Goal: Task Accomplishment & Management: Use online tool/utility

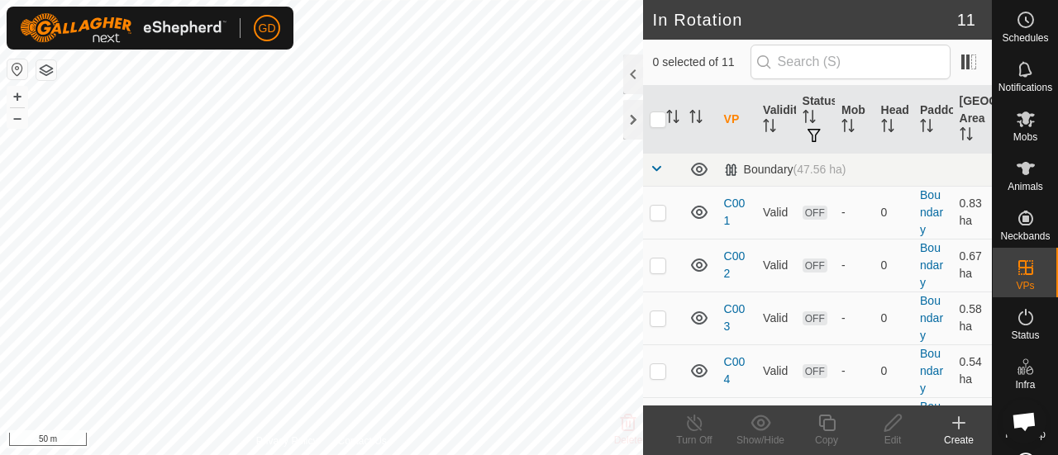
scroll to position [4, 0]
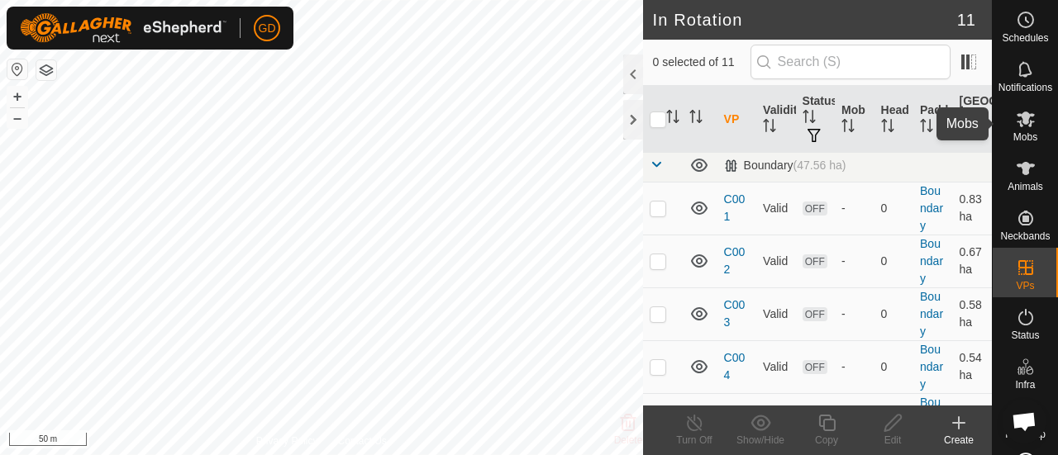
click at [1015, 123] on icon at bounding box center [1025, 119] width 20 height 20
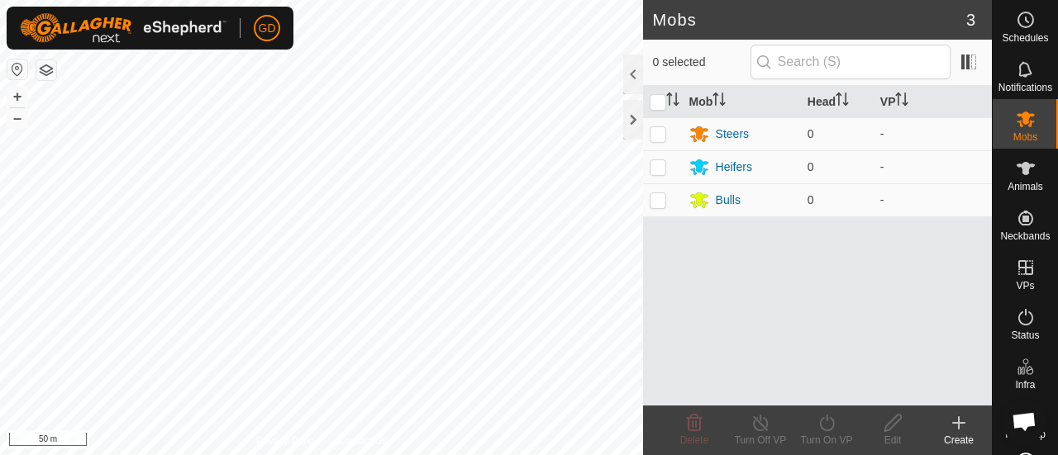
click at [49, 69] on button "button" at bounding box center [46, 70] width 20 height 20
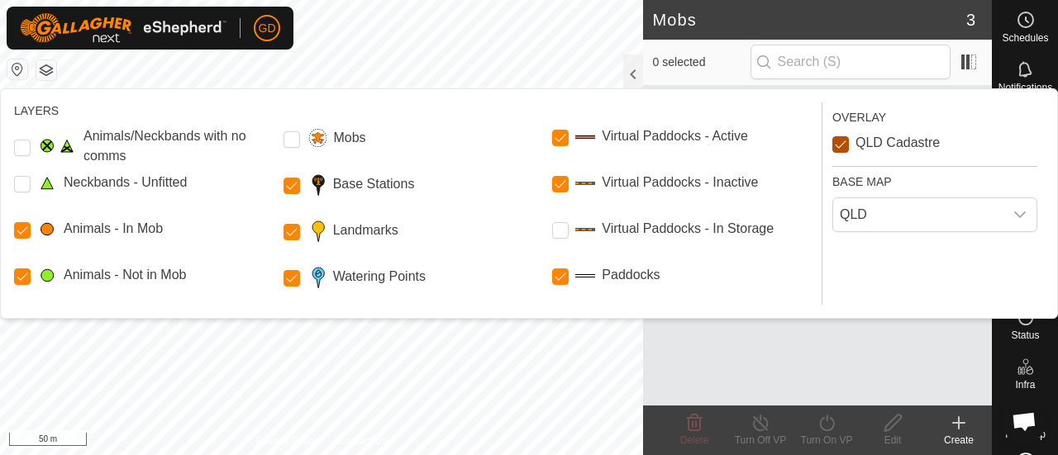
click at [839, 143] on Cadastre "QLD Cadastre" at bounding box center [840, 144] width 17 height 17
checkbox Cadastre "true"
click at [555, 229] on Storage "Virtual Paddocks - In Storage" at bounding box center [560, 230] width 17 height 17
click at [292, 137] on input "Mobs" at bounding box center [291, 139] width 17 height 17
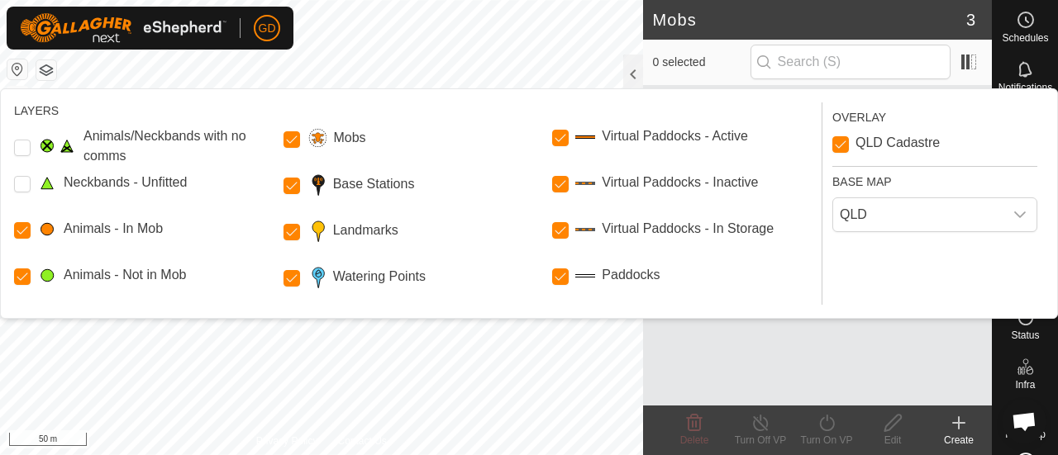
click at [43, 77] on button "button" at bounding box center [46, 70] width 20 height 20
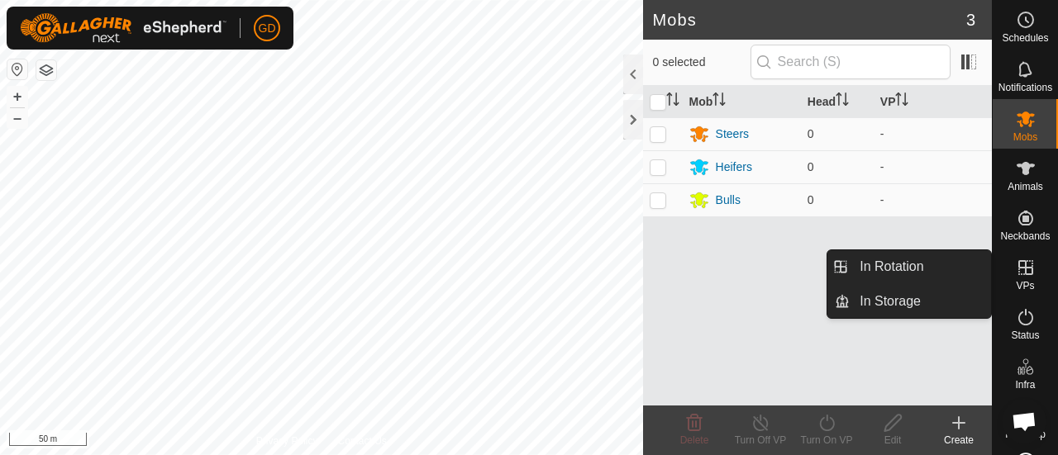
click at [1019, 265] on icon at bounding box center [1025, 267] width 15 height 15
click at [899, 302] on link "In Storage" at bounding box center [919, 301] width 141 height 33
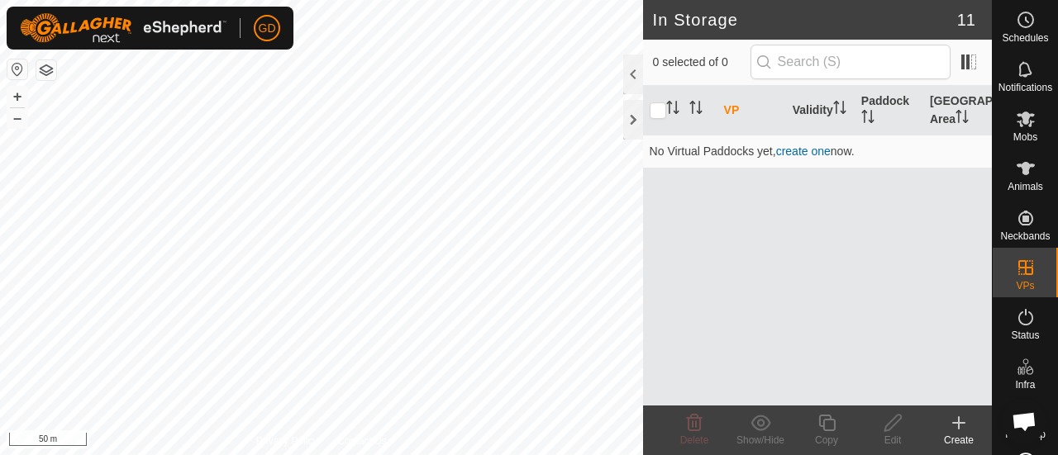
click at [958, 423] on icon at bounding box center [959, 423] width 12 height 0
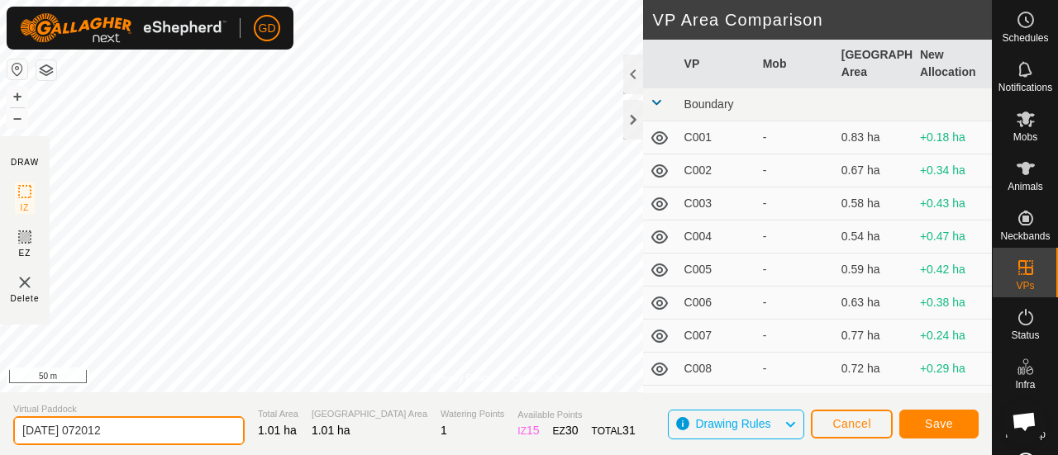
drag, startPoint x: 131, startPoint y: 430, endPoint x: 18, endPoint y: 430, distance: 112.4
click at [18, 430] on input "[DATE] 072012" at bounding box center [128, 430] width 231 height 29
type input "C011"
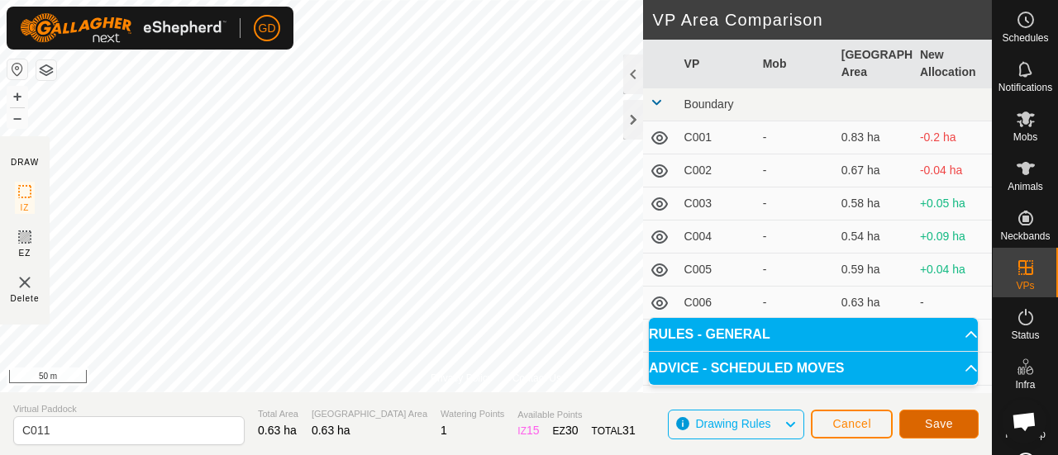
click at [928, 421] on span "Save" at bounding box center [939, 423] width 28 height 13
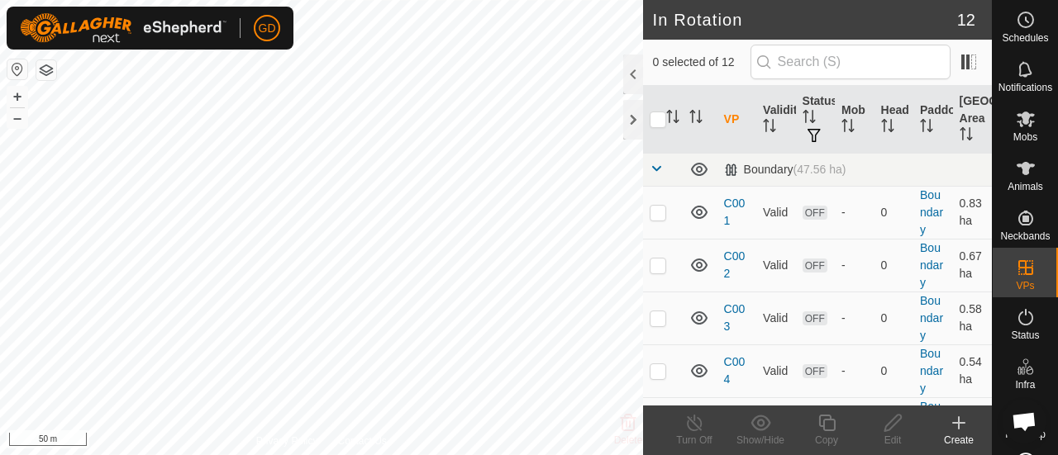
click at [955, 419] on icon at bounding box center [958, 423] width 20 height 20
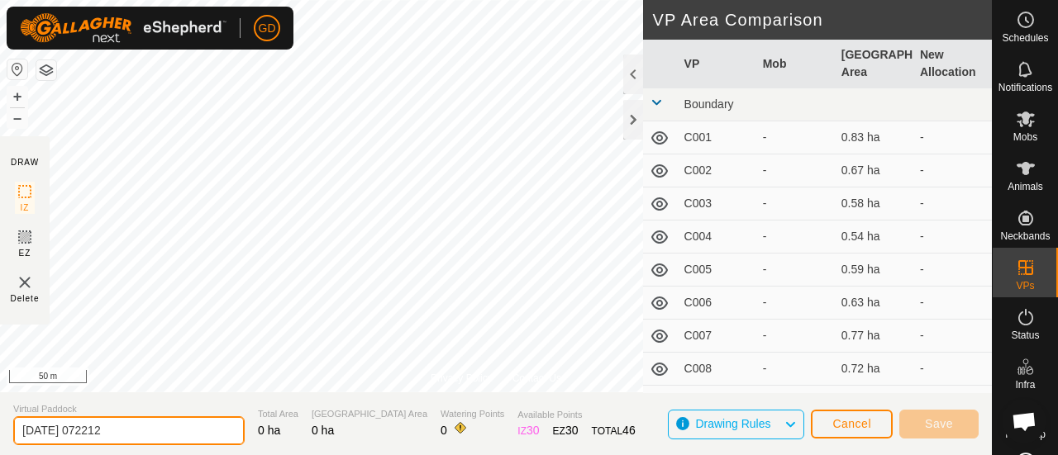
drag, startPoint x: 122, startPoint y: 429, endPoint x: 10, endPoint y: 429, distance: 112.4
click at [10, 429] on section "Virtual Paddock [DATE] 072212 Total Area 0 ha Grazing Area 0 ha Watering Points…" at bounding box center [495, 423] width 991 height 63
type input "C012"
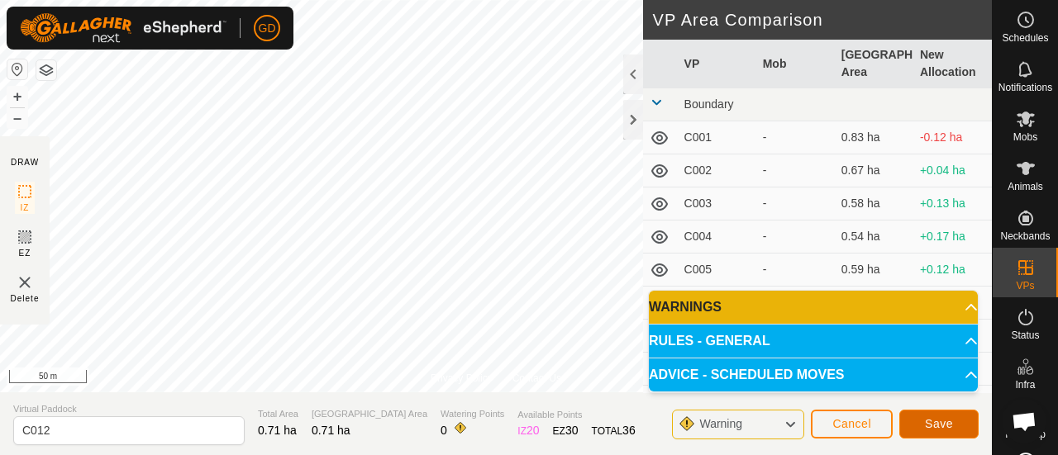
click at [937, 421] on span "Save" at bounding box center [939, 423] width 28 height 13
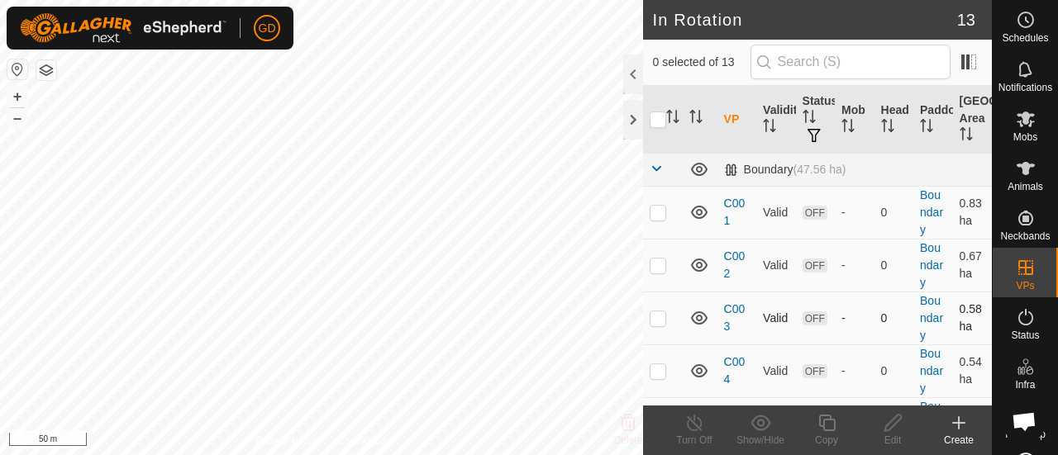
checkbox input "true"
click at [955, 423] on icon at bounding box center [959, 423] width 12 height 0
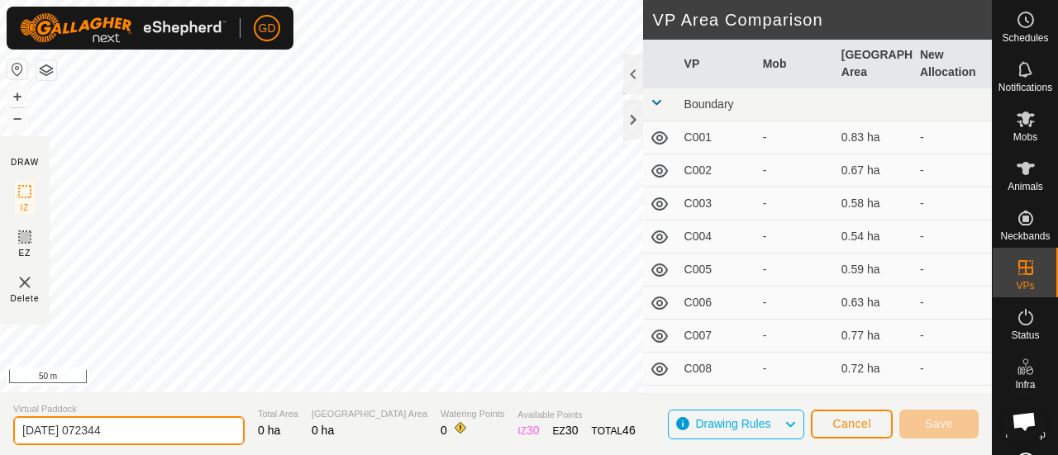
drag, startPoint x: 131, startPoint y: 435, endPoint x: 10, endPoint y: 427, distance: 120.9
click at [10, 427] on section "Virtual Paddock [DATE] 072344 Total Area 0 ha Grazing Area 0 ha Watering Points…" at bounding box center [495, 423] width 991 height 63
type input "C013"
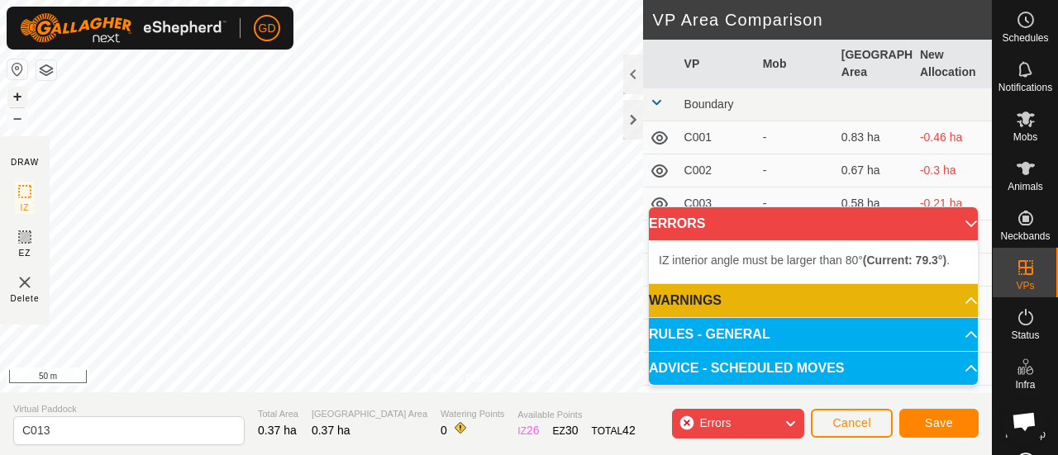
click at [18, 94] on button "+" at bounding box center [17, 97] width 20 height 20
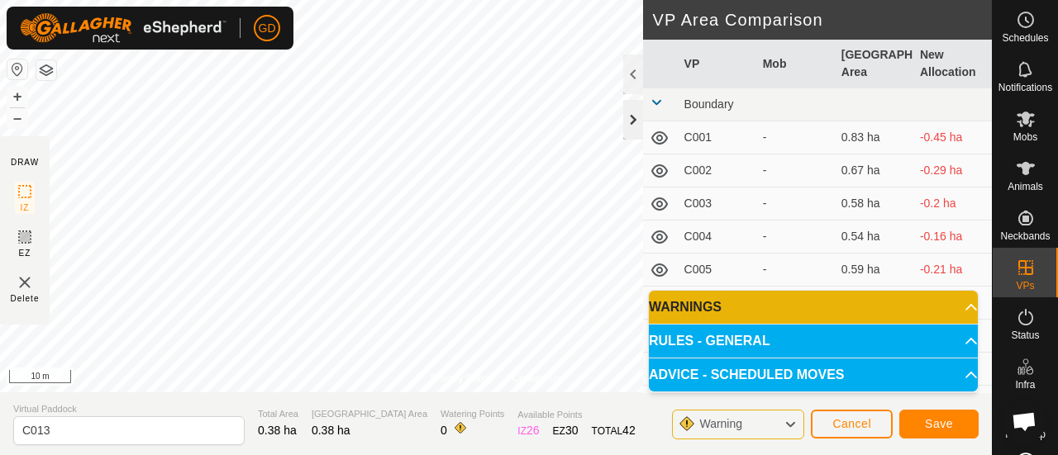
click at [642, 112] on div "Privacy Policy Contact Us + – ⇧ i 10 m DRAW IZ EZ Delete VP Area Comparison VP …" at bounding box center [495, 227] width 991 height 455
click at [941, 424] on span "Save" at bounding box center [939, 423] width 28 height 13
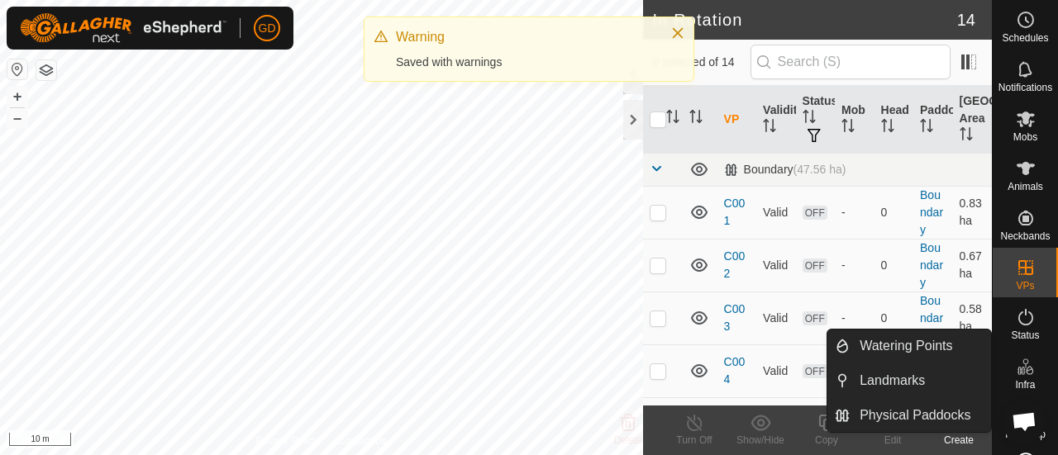
click at [1016, 368] on icon at bounding box center [1020, 371] width 8 height 8
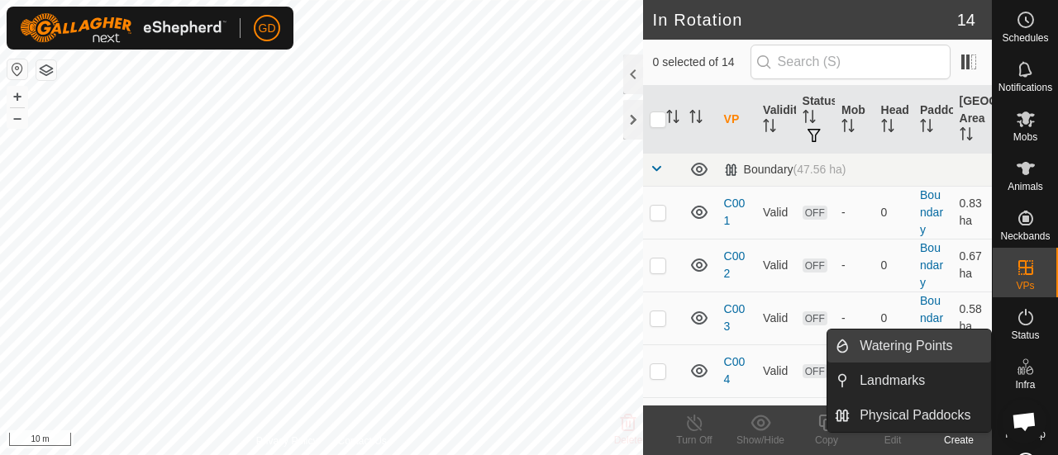
click at [886, 346] on link "Watering Points" at bounding box center [919, 346] width 141 height 33
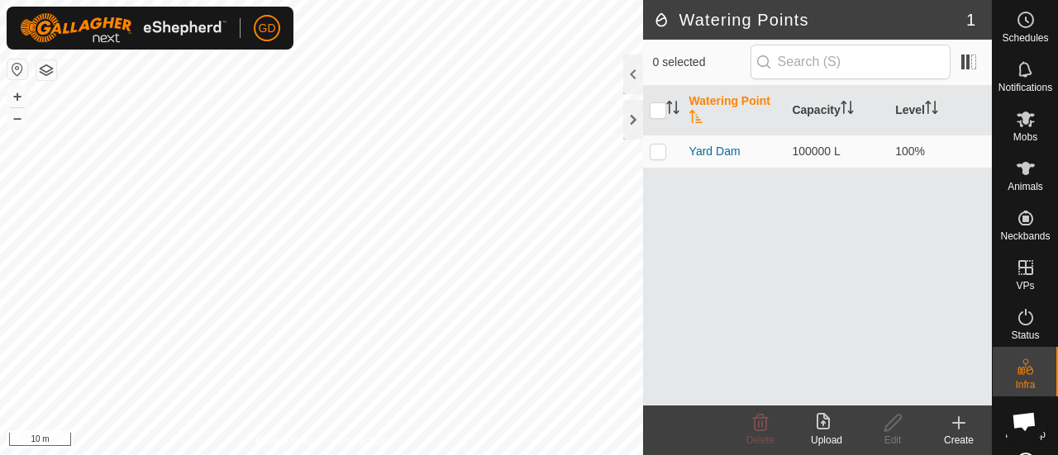
click at [954, 423] on icon at bounding box center [959, 423] width 12 height 0
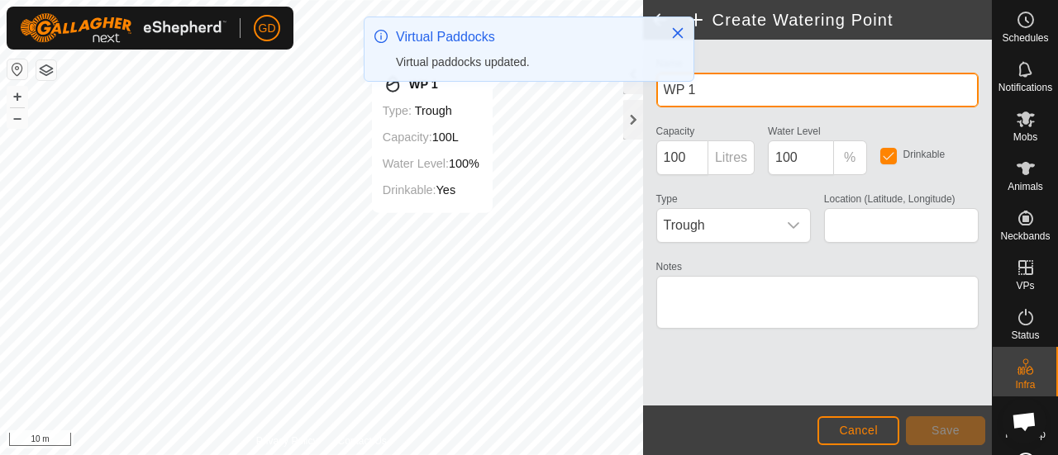
drag, startPoint x: 715, startPoint y: 96, endPoint x: 656, endPoint y: 97, distance: 58.7
click at [656, 97] on input "WP 1" at bounding box center [817, 90] width 322 height 35
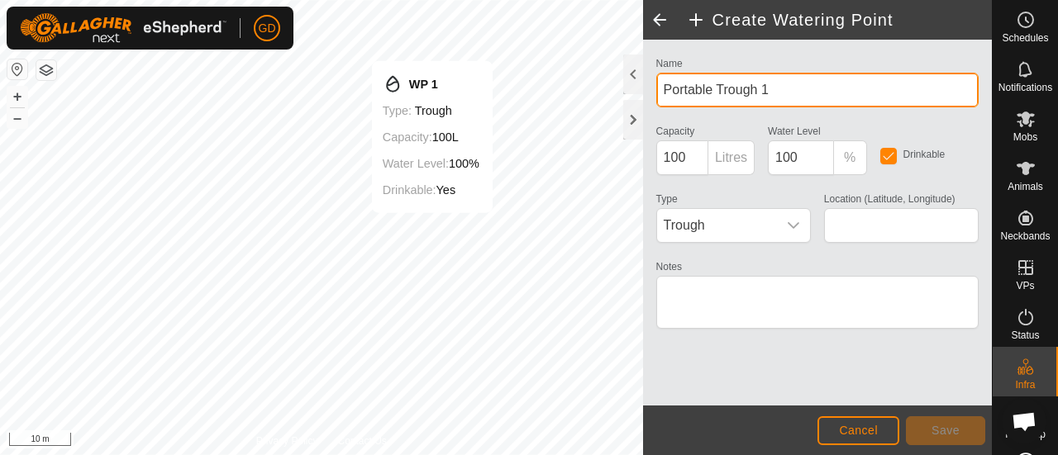
type input "Portable Trough 1"
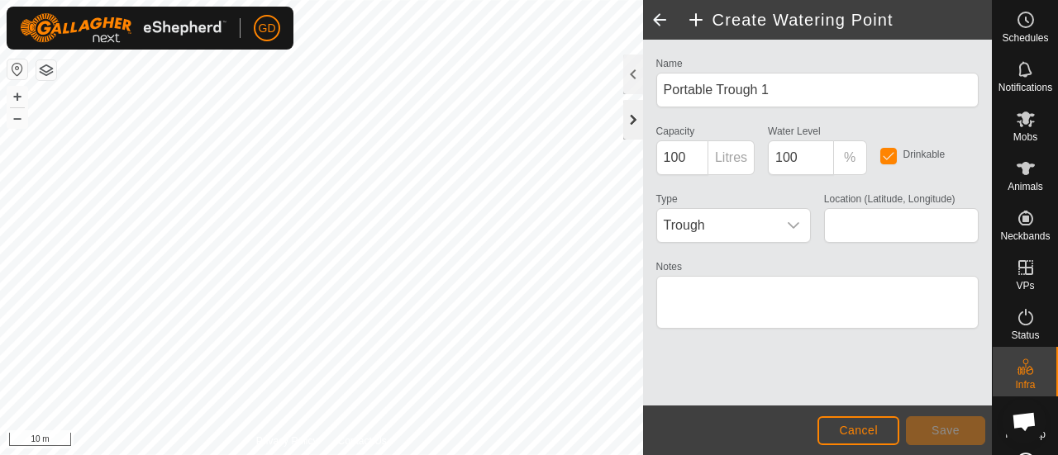
type input "-27.436941, 152.504819"
click at [944, 430] on span "Save" at bounding box center [945, 430] width 28 height 13
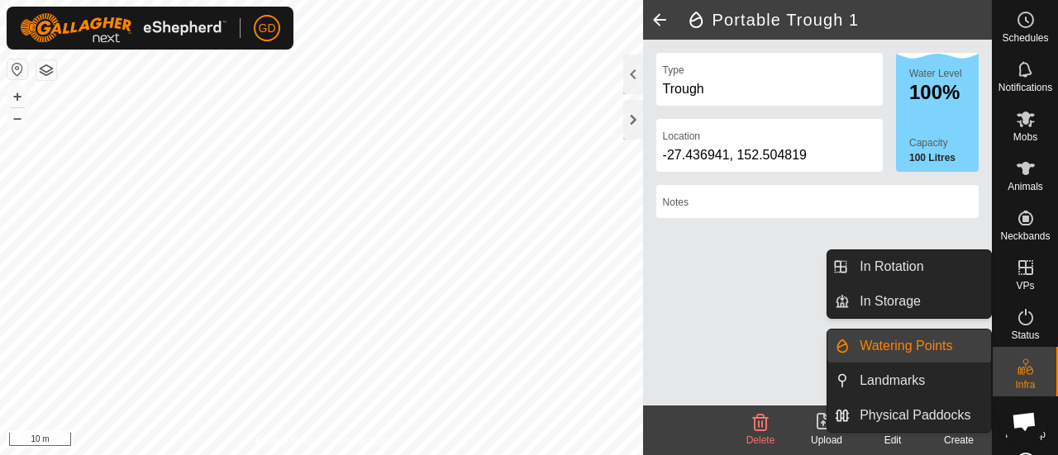
click at [1015, 270] on icon at bounding box center [1025, 268] width 20 height 20
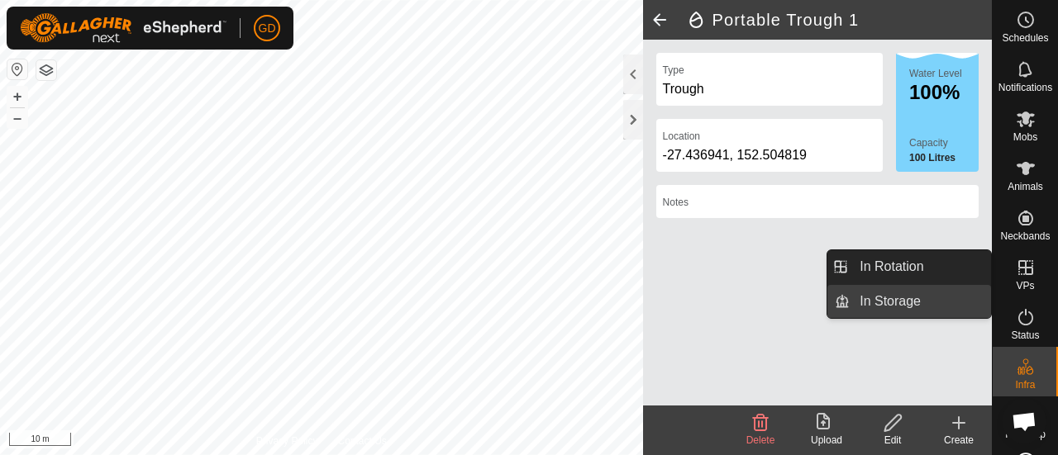
click at [882, 298] on link "In Storage" at bounding box center [919, 301] width 141 height 33
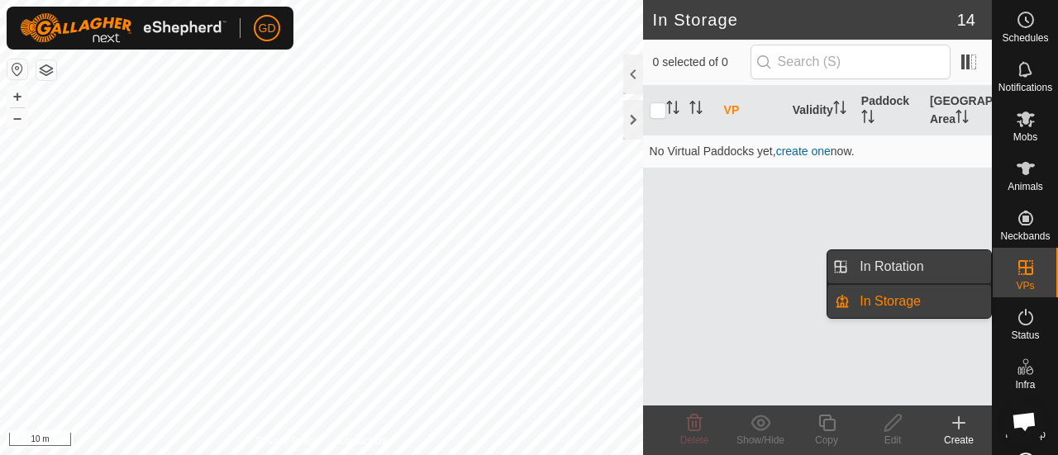
click at [882, 267] on link "In Rotation" at bounding box center [919, 266] width 141 height 33
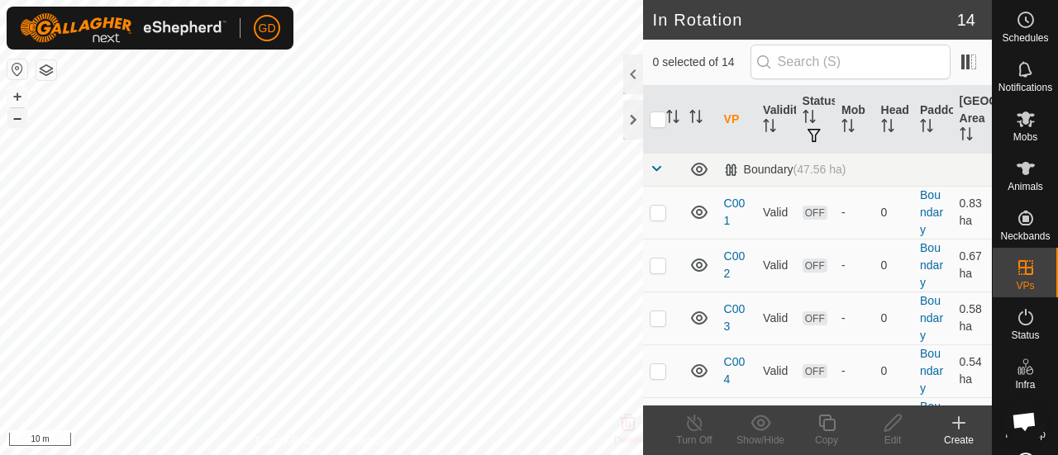
click at [14, 118] on button "–" at bounding box center [17, 118] width 20 height 20
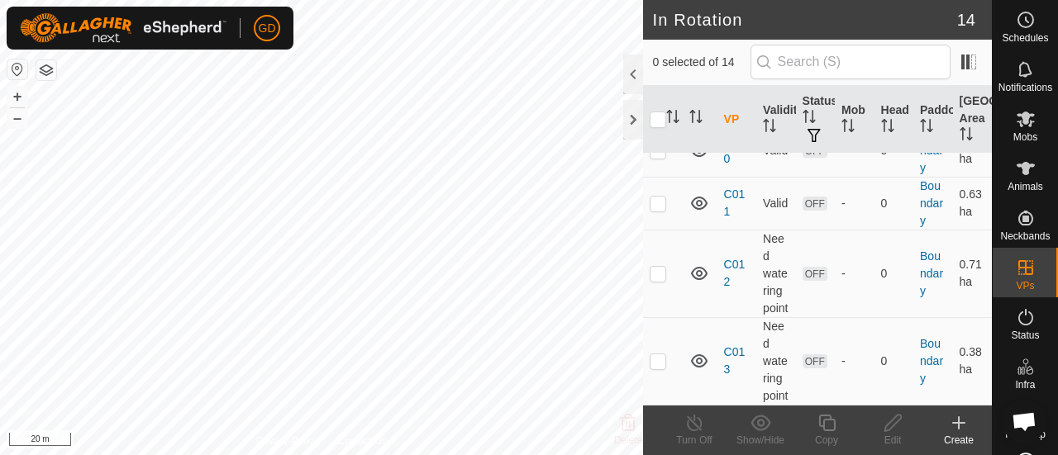
scroll to position [654, 0]
click at [729, 345] on link "C013" at bounding box center [734, 360] width 21 height 31
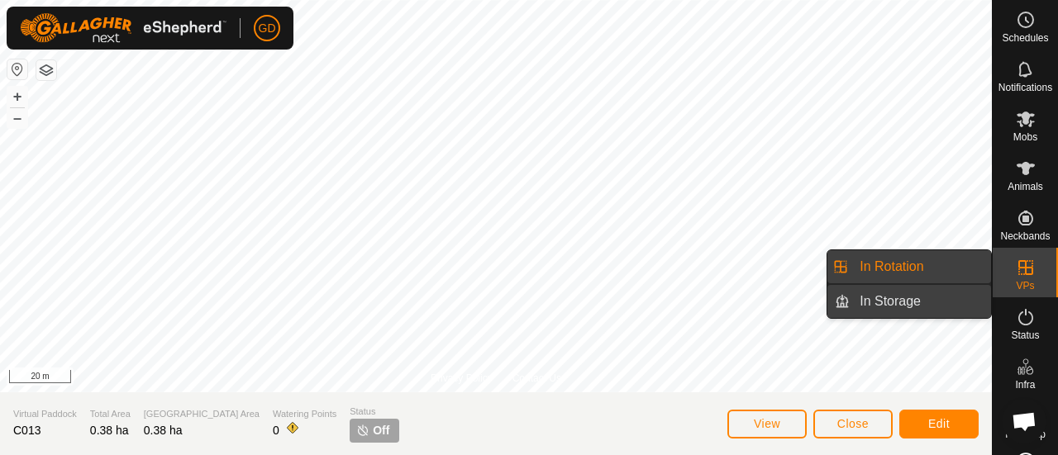
click at [895, 300] on span "In Storage" at bounding box center [889, 302] width 61 height 20
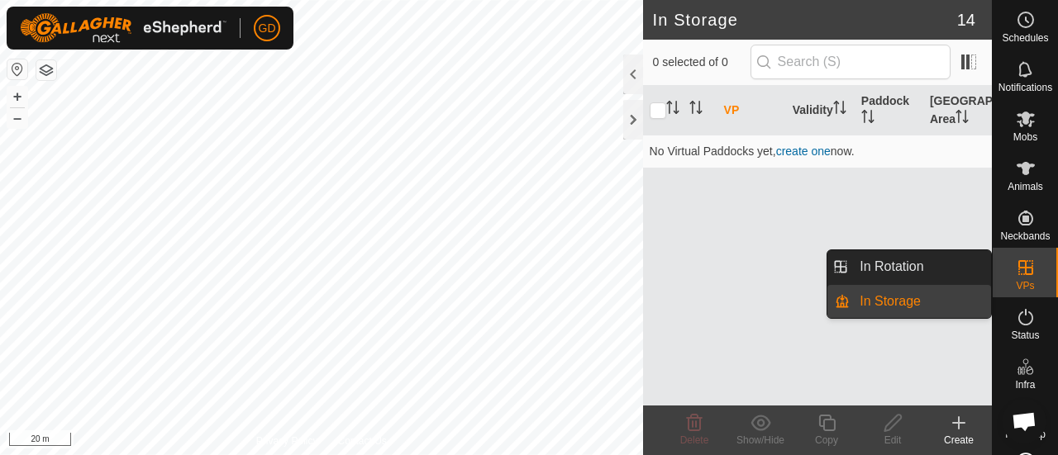
click at [879, 297] on span "In Storage" at bounding box center [889, 302] width 61 height 20
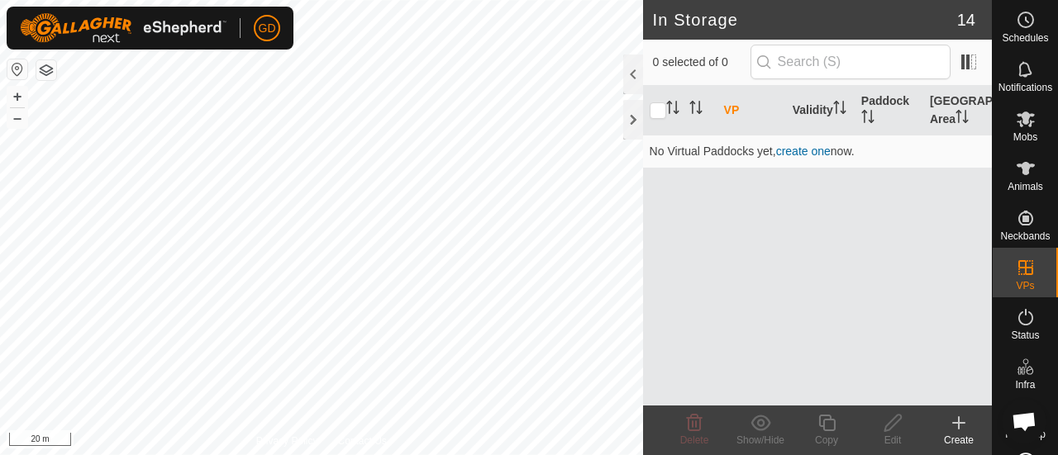
click at [793, 234] on div "In Storage 14 0 selected of 0 VP Validity Paddock Grazing Area No Virtual Paddo…" at bounding box center [495, 227] width 991 height 455
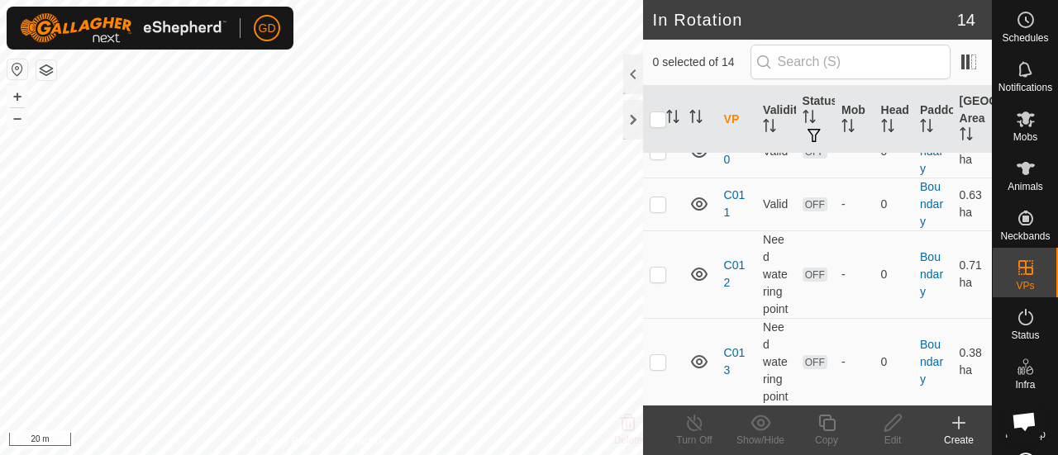
scroll to position [654, 0]
checkbox input "true"
click at [825, 422] on icon at bounding box center [826, 423] width 21 height 20
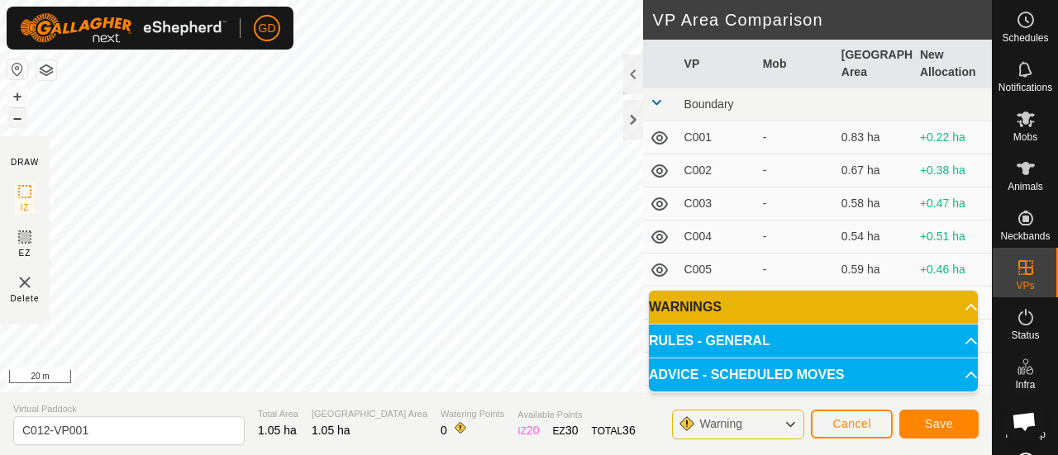
click at [21, 115] on button "–" at bounding box center [17, 118] width 20 height 20
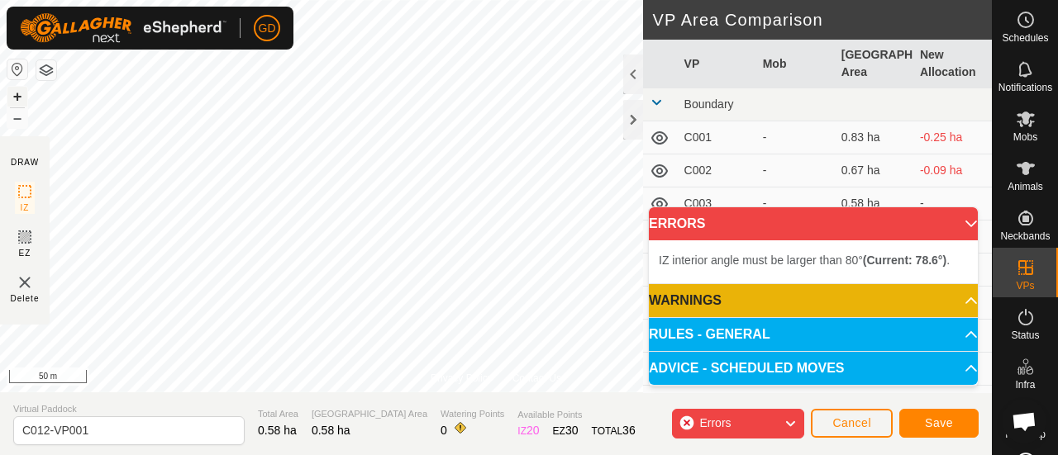
click at [18, 95] on button "+" at bounding box center [17, 97] width 20 height 20
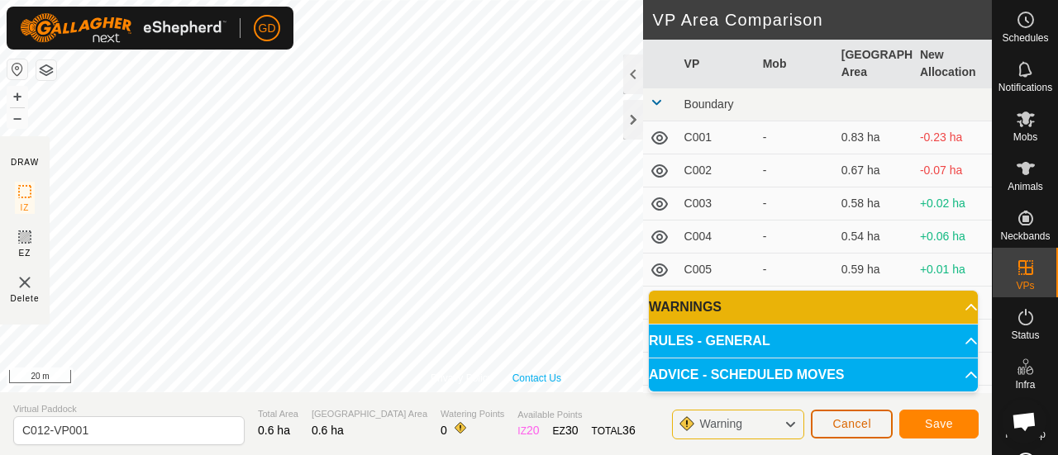
drag, startPoint x: 711, startPoint y: 413, endPoint x: 520, endPoint y: 375, distance: 194.6
click at [527, 378] on div "Privacy Policy Contact Us Status: OFF Type: Inclusion Zone + – ⇧ i 20 m DRAW IZ…" at bounding box center [495, 227] width 991 height 455
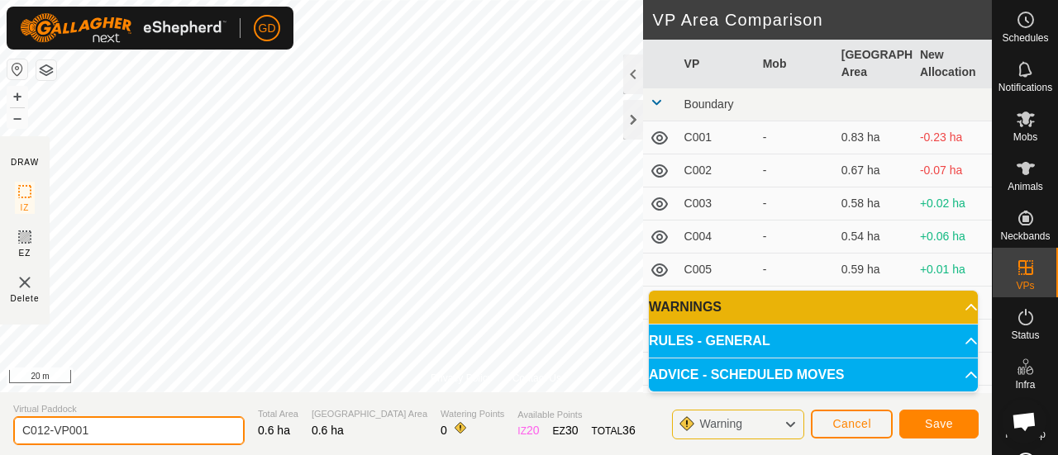
drag, startPoint x: 125, startPoint y: 427, endPoint x: 21, endPoint y: 424, distance: 103.3
click at [21, 424] on input "C012-VP001" at bounding box center [128, 430] width 231 height 29
click at [21, 424] on input "C014" at bounding box center [128, 430] width 231 height 29
type input "C014"
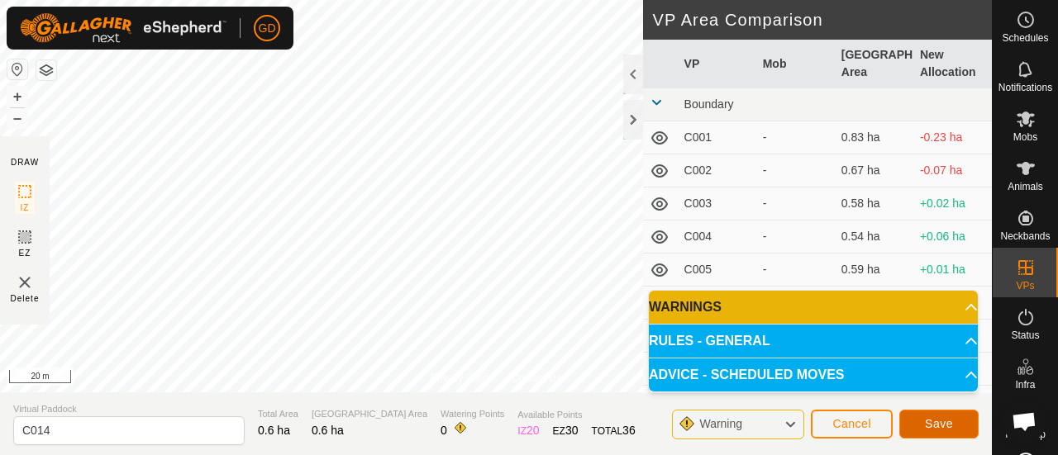
click at [935, 419] on span "Save" at bounding box center [939, 423] width 28 height 13
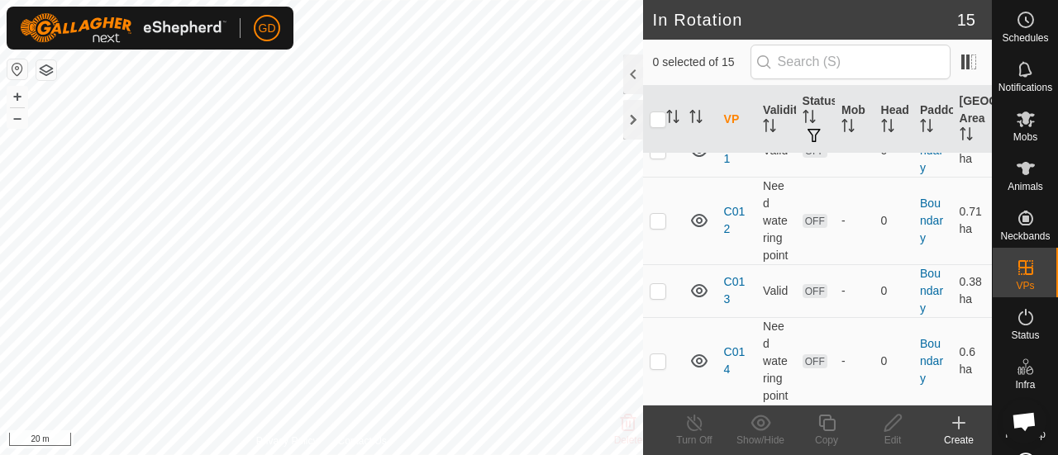
scroll to position [706, 0]
click at [654, 354] on p-checkbox at bounding box center [657, 360] width 17 height 13
checkbox input "false"
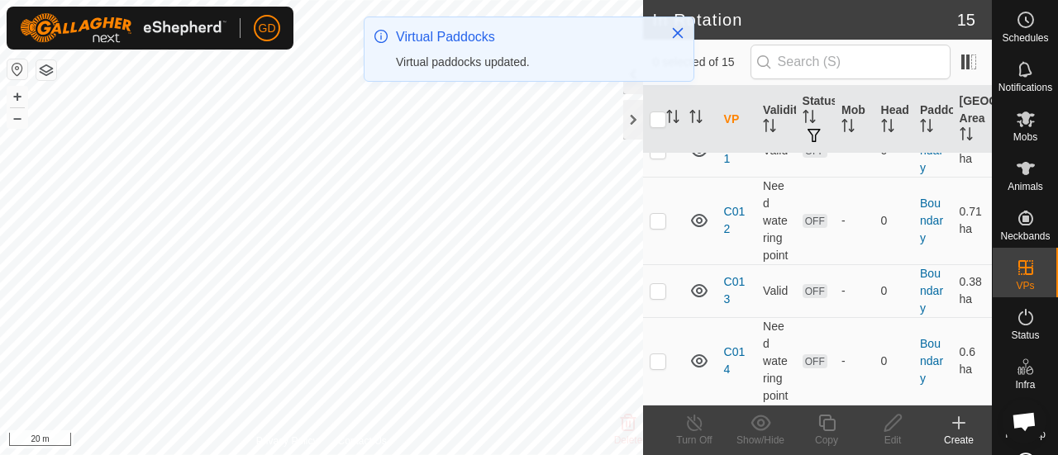
scroll to position [0, 0]
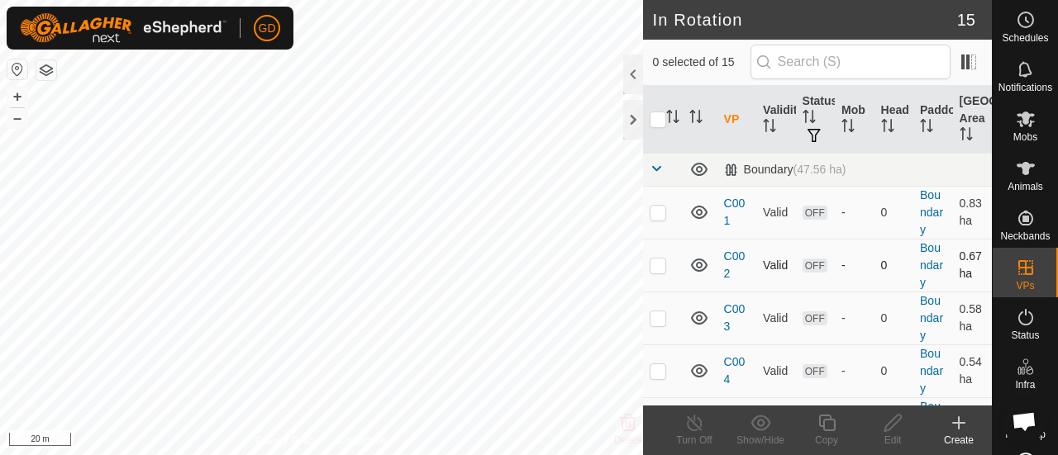
click at [652, 261] on p-checkbox at bounding box center [657, 265] width 17 height 13
click at [654, 264] on p-checkbox at bounding box center [657, 265] width 17 height 13
checkbox input "false"
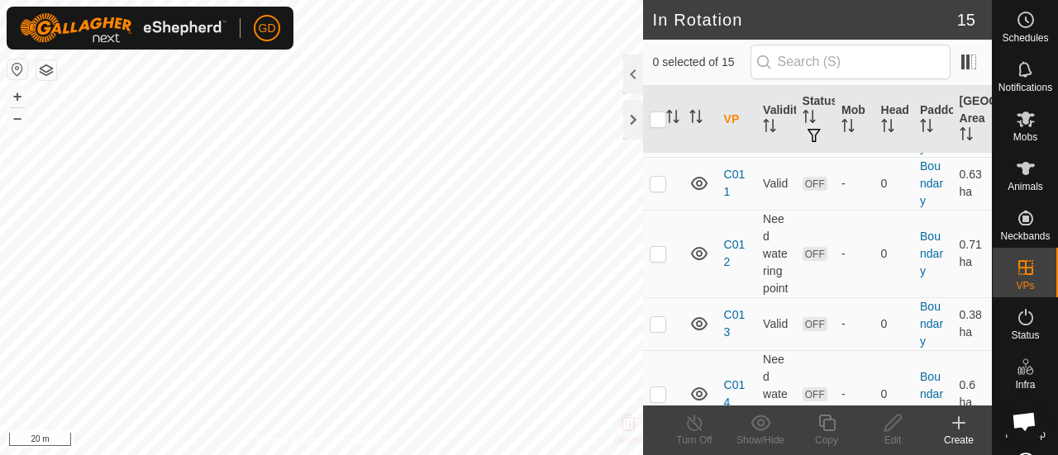
scroll to position [706, 0]
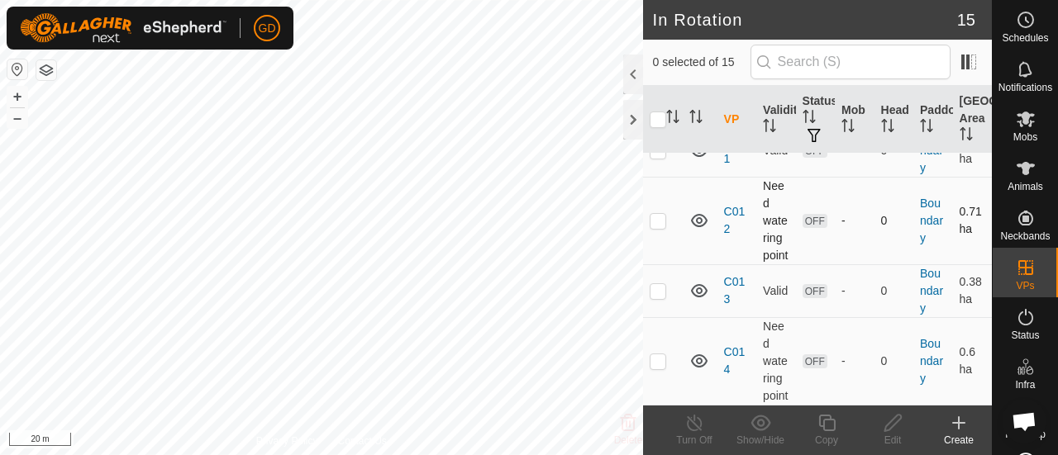
click at [658, 214] on p-checkbox at bounding box center [657, 220] width 17 height 13
checkbox input "true"
click at [661, 354] on p-checkbox at bounding box center [657, 360] width 17 height 13
checkbox input "false"
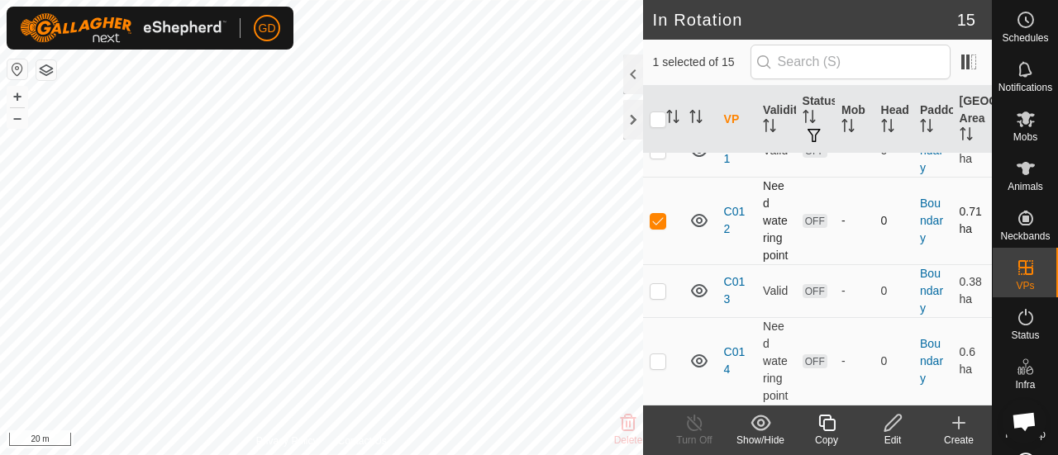
click at [658, 214] on p-checkbox at bounding box center [657, 220] width 17 height 13
checkbox input "false"
